Goal: Contribute content: Add original content to the website for others to see

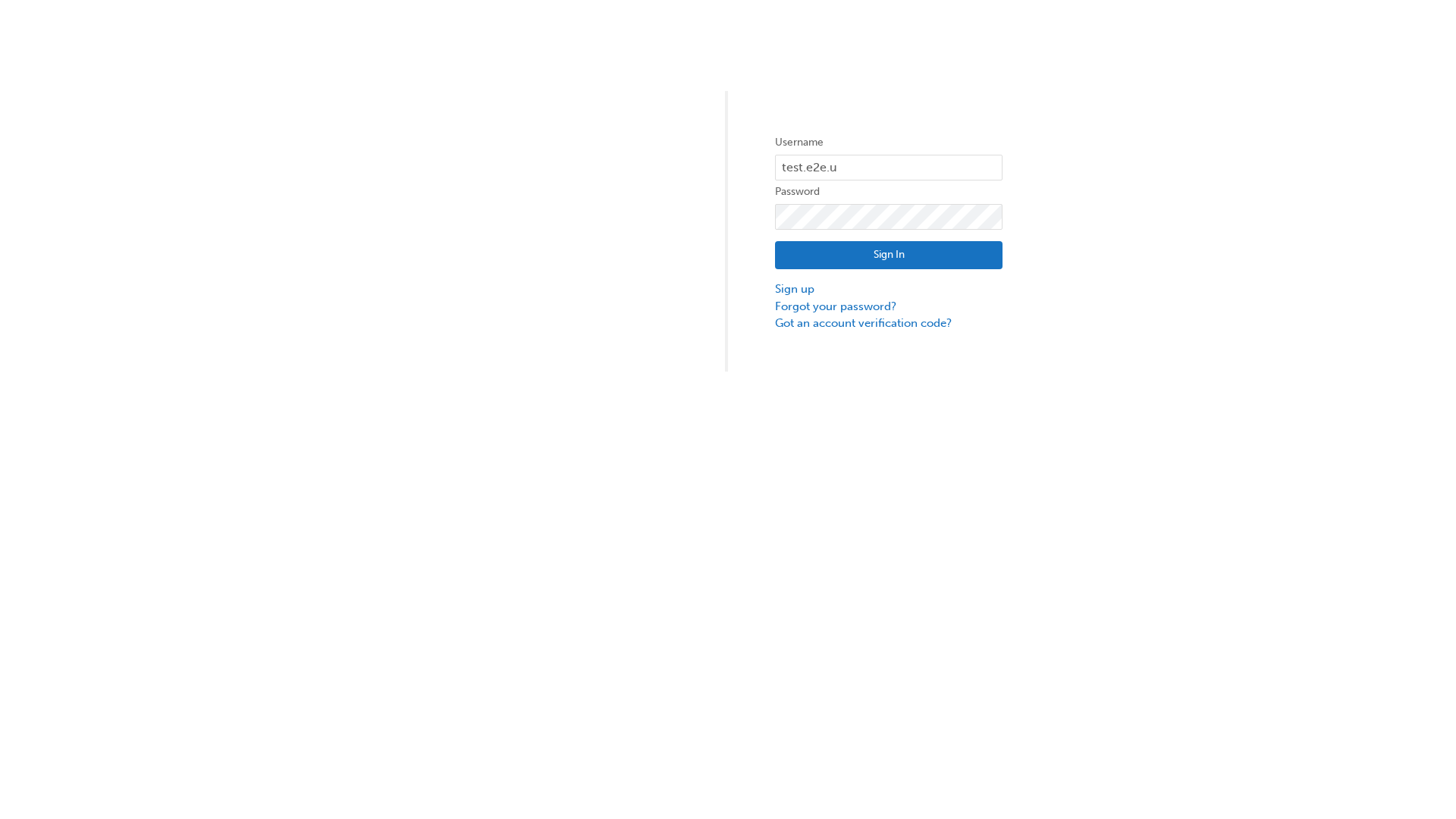
type input "test.e2e.user31"
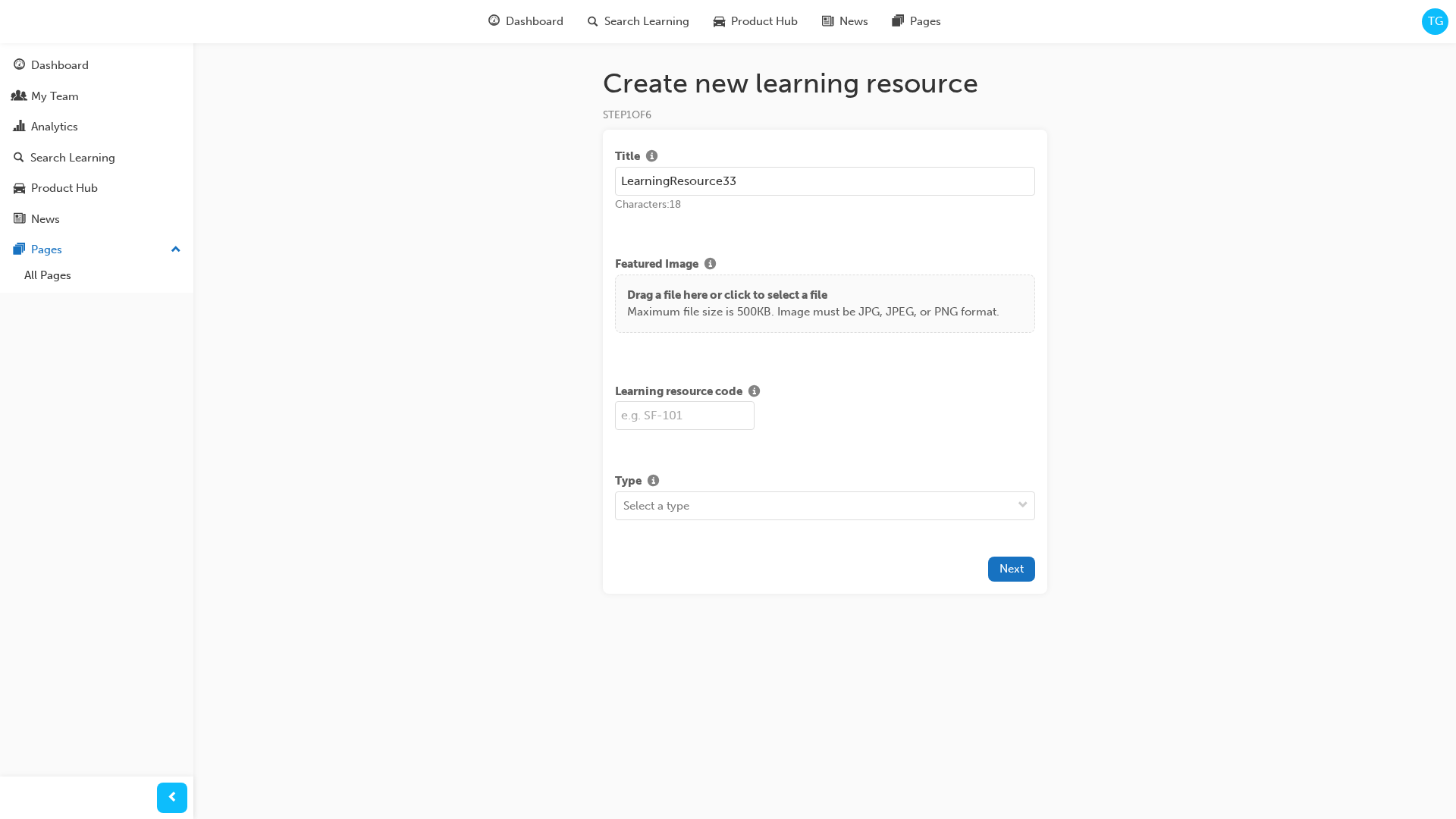
type input "LearningResource33"
type input "LR33"
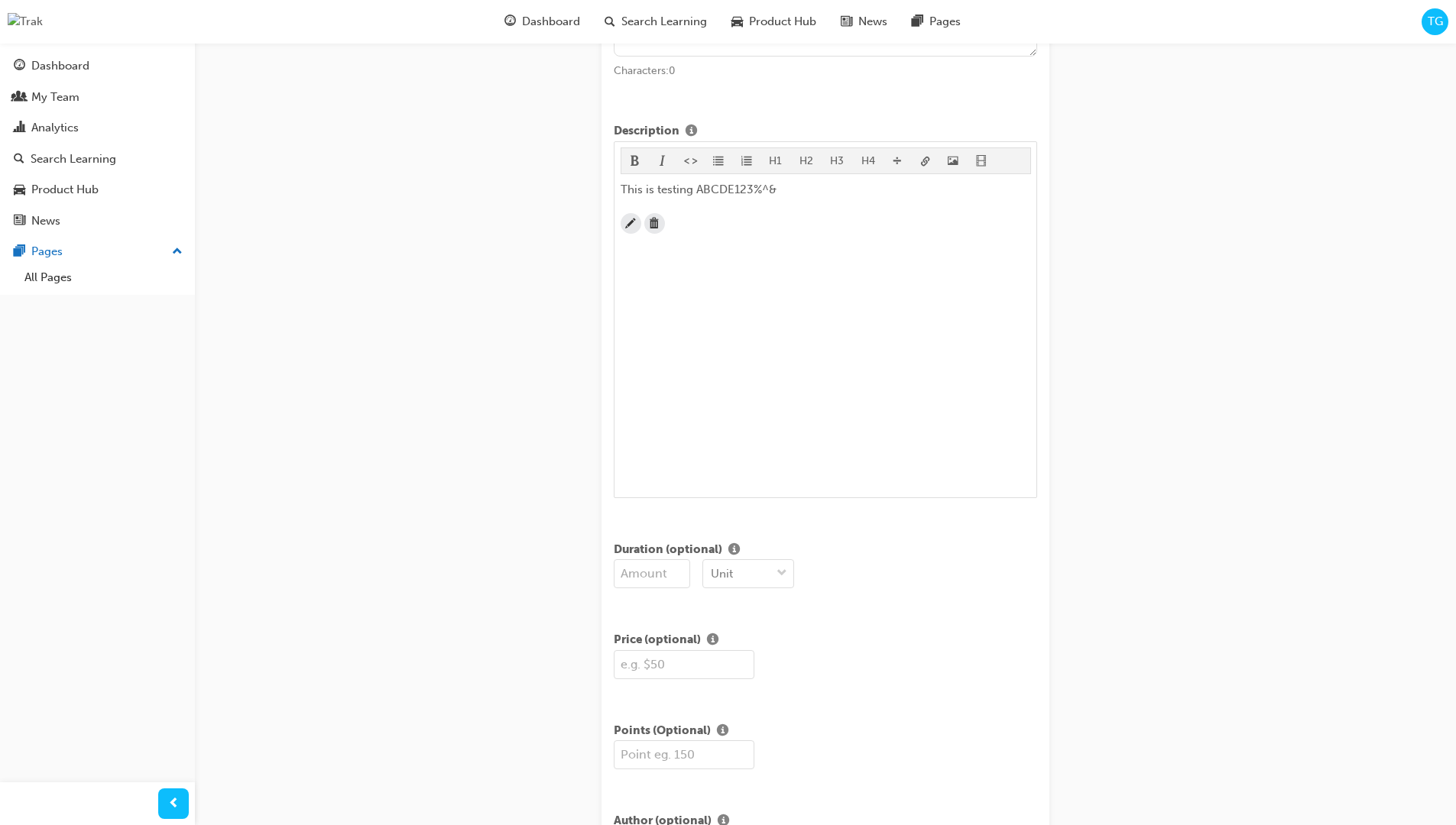
scroll to position [369, 0]
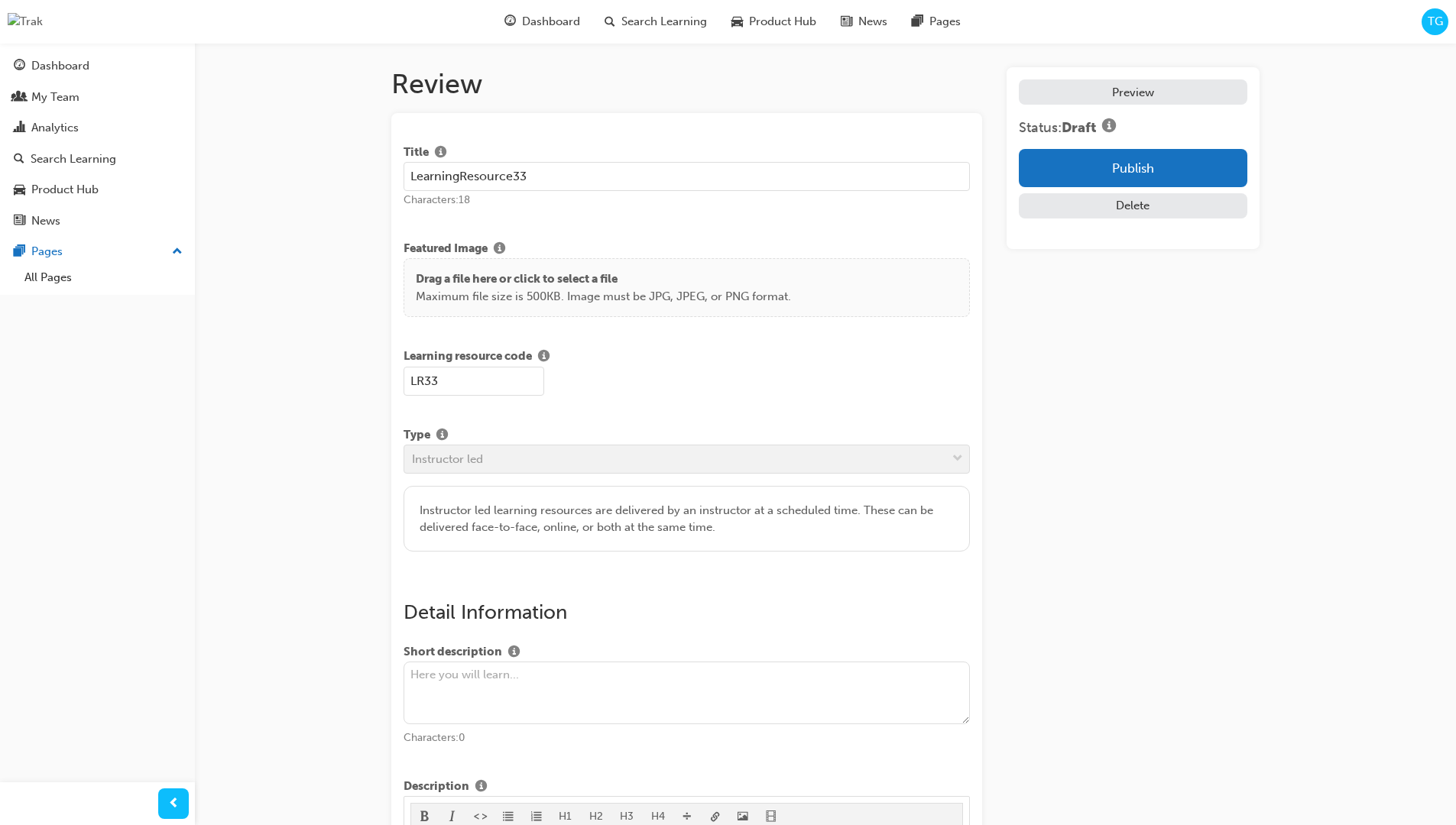
scroll to position [292, 0]
